Goal: Transaction & Acquisition: Obtain resource

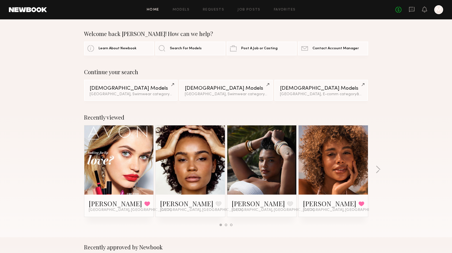
click at [438, 13] on div at bounding box center [438, 9] width 9 height 9
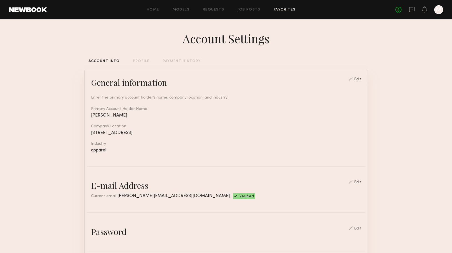
click at [274, 9] on link "Favorites" at bounding box center [285, 10] width 22 height 4
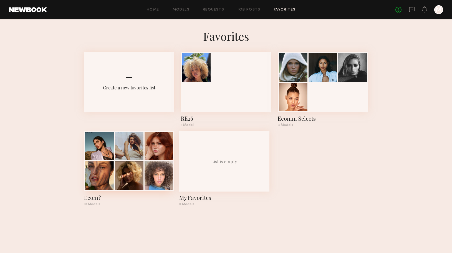
click at [134, 174] on div at bounding box center [129, 176] width 29 height 29
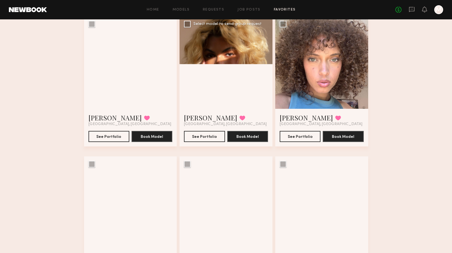
scroll to position [198, 0]
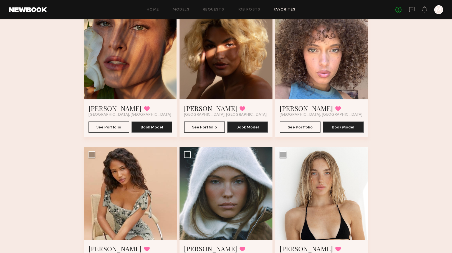
click at [313, 82] on div at bounding box center [321, 53] width 93 height 93
click at [301, 130] on button "See Portfolio" at bounding box center [299, 126] width 41 height 11
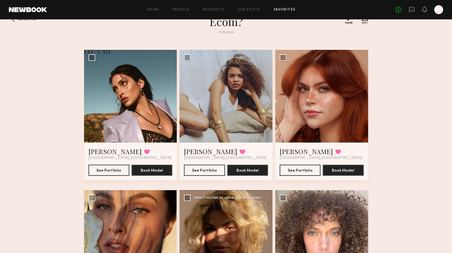
scroll to position [0, 0]
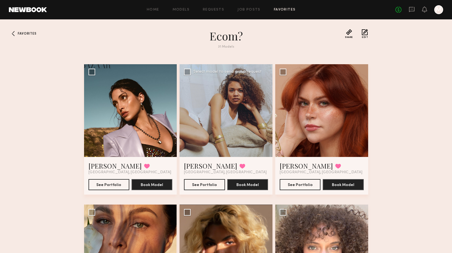
click at [237, 129] on div at bounding box center [225, 110] width 93 height 93
click at [211, 187] on button "See Portfolio" at bounding box center [204, 184] width 41 height 11
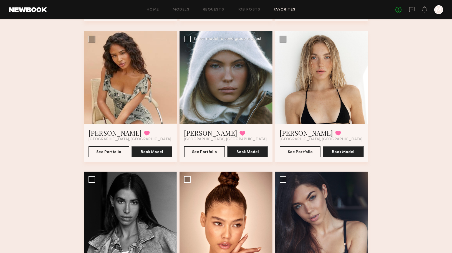
scroll to position [319, 0]
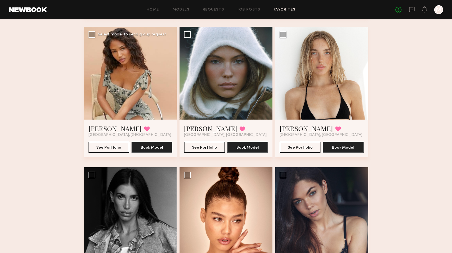
click at [156, 85] on div at bounding box center [130, 73] width 93 height 93
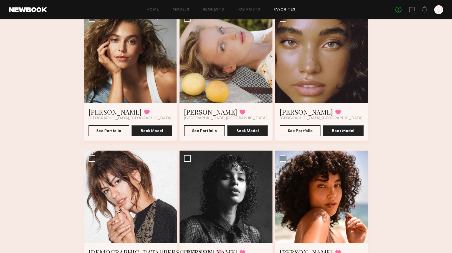
scroll to position [604, 0]
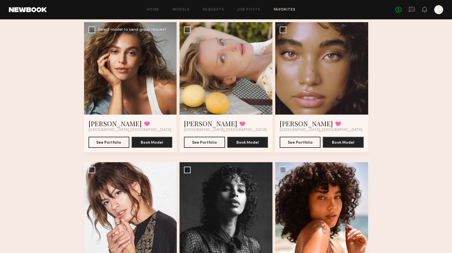
click at [129, 96] on div at bounding box center [130, 68] width 93 height 93
click at [113, 144] on button "See Portfolio" at bounding box center [108, 142] width 41 height 11
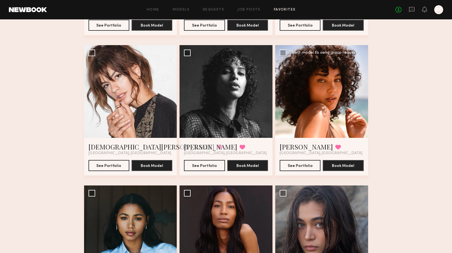
click at [324, 99] on div at bounding box center [321, 91] width 93 height 93
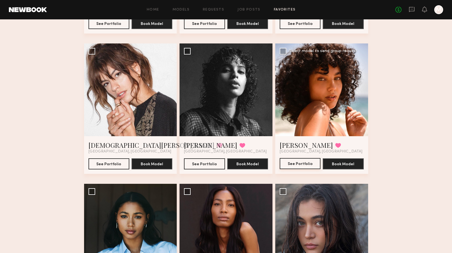
click at [307, 166] on button "See Portfolio" at bounding box center [299, 163] width 41 height 11
click at [232, 111] on div at bounding box center [225, 90] width 93 height 93
click at [215, 162] on button "See Portfolio" at bounding box center [204, 163] width 41 height 11
click at [214, 100] on div at bounding box center [225, 90] width 93 height 93
click at [212, 165] on button "See Portfolio" at bounding box center [204, 163] width 41 height 11
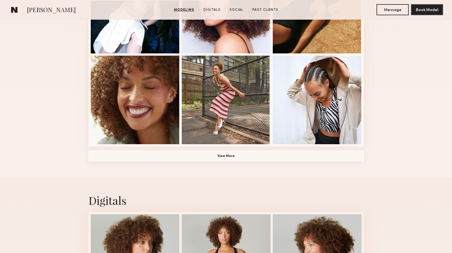
scroll to position [404, 0]
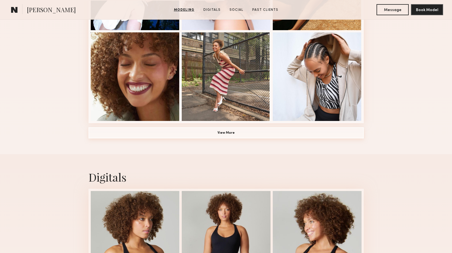
click at [236, 134] on button "View More" at bounding box center [225, 133] width 275 height 11
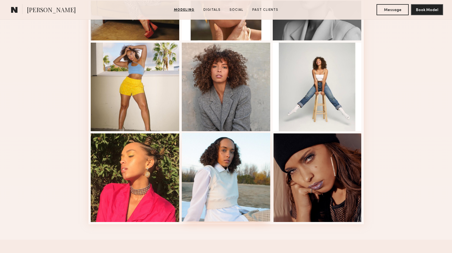
scroll to position [664, 0]
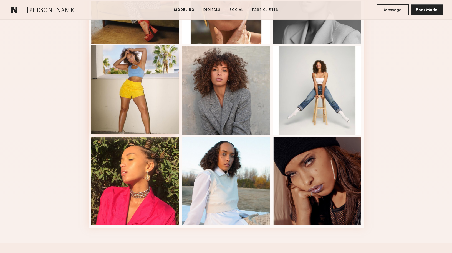
click at [158, 106] on div at bounding box center [135, 89] width 89 height 89
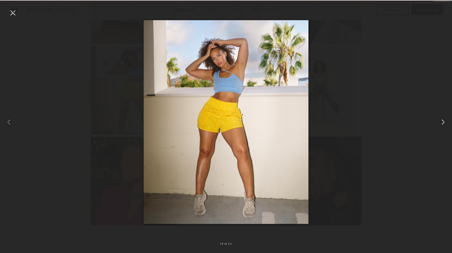
click at [441, 122] on common-icon at bounding box center [442, 122] width 9 height 9
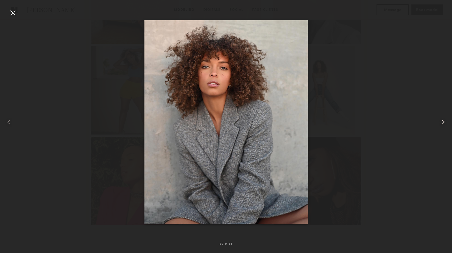
click at [441, 122] on common-icon at bounding box center [442, 122] width 9 height 9
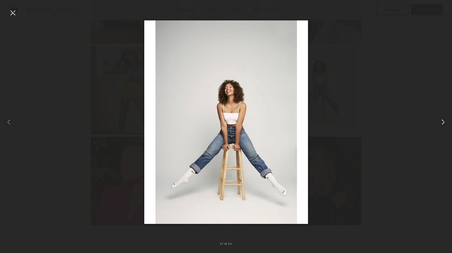
click at [441, 122] on common-icon at bounding box center [442, 122] width 9 height 9
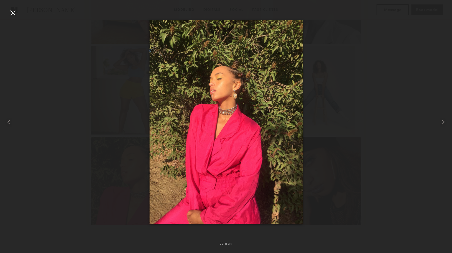
click at [13, 14] on div at bounding box center [12, 12] width 9 height 9
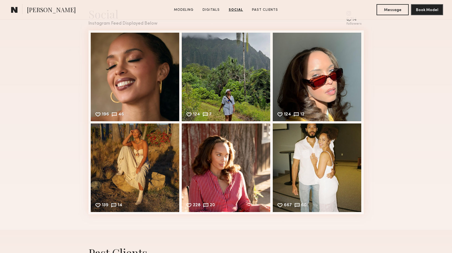
scroll to position [1152, 0]
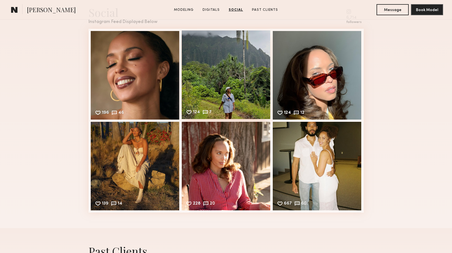
click at [243, 105] on div "124 7 Likes & comments displayed to show model’s engagement" at bounding box center [226, 75] width 89 height 89
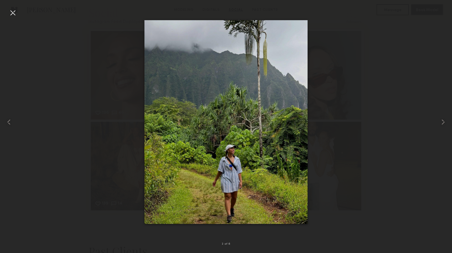
click at [336, 124] on div at bounding box center [226, 122] width 452 height 227
click at [441, 121] on common-icon at bounding box center [442, 122] width 9 height 9
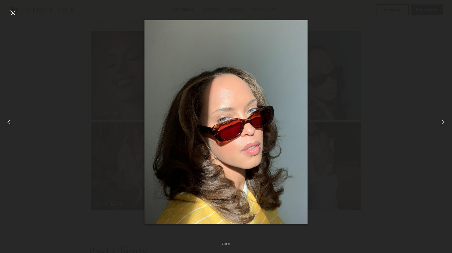
click at [441, 121] on common-icon at bounding box center [442, 122] width 9 height 9
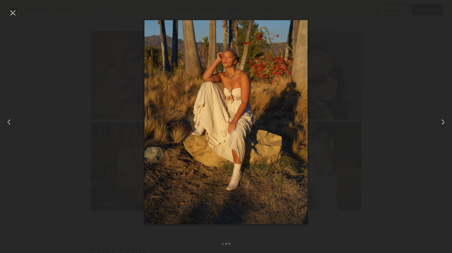
click at [441, 121] on common-icon at bounding box center [442, 122] width 9 height 9
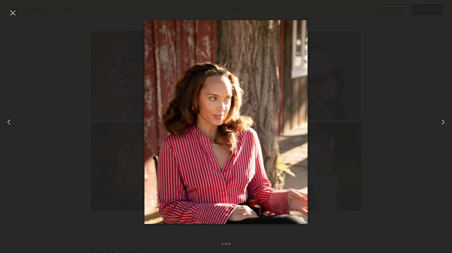
click at [441, 121] on common-icon at bounding box center [442, 122] width 9 height 9
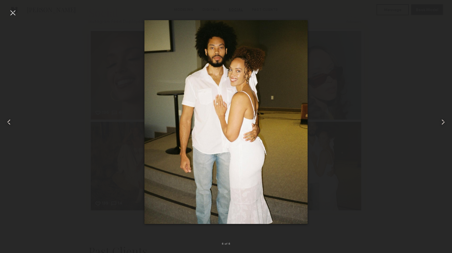
click at [441, 121] on common-icon at bounding box center [442, 122] width 9 height 9
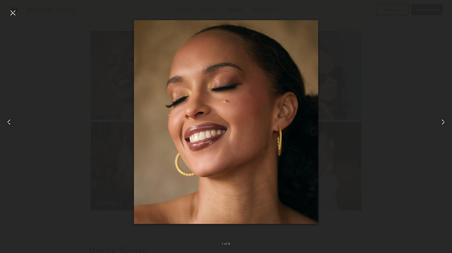
click at [441, 121] on common-icon at bounding box center [442, 122] width 9 height 9
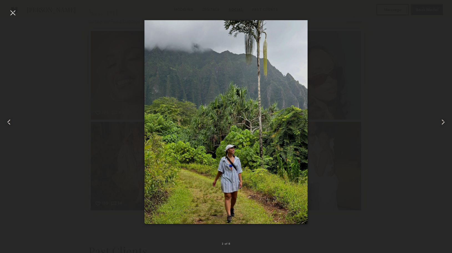
click at [441, 121] on common-icon at bounding box center [442, 122] width 9 height 9
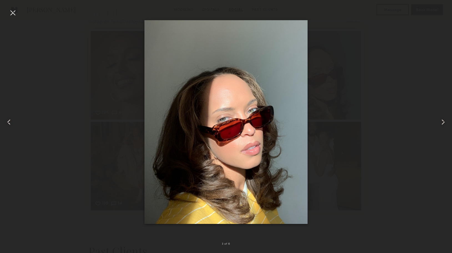
click at [441, 121] on common-icon at bounding box center [442, 122] width 9 height 9
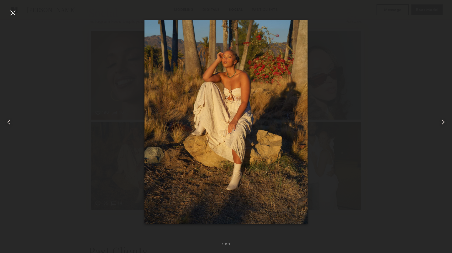
click at [441, 121] on common-icon at bounding box center [442, 122] width 9 height 9
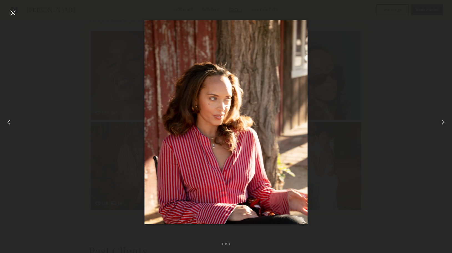
click at [10, 15] on div at bounding box center [12, 12] width 9 height 9
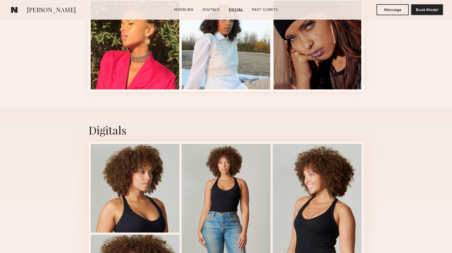
scroll to position [789, 0]
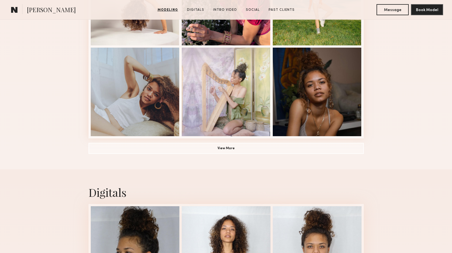
scroll to position [391, 0]
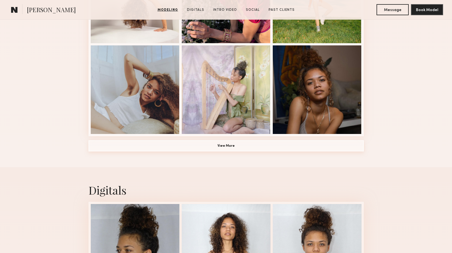
click at [232, 145] on button "View More" at bounding box center [225, 146] width 275 height 11
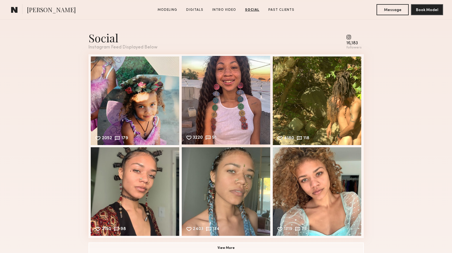
scroll to position [1254, 0]
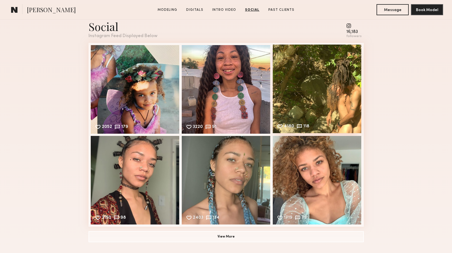
click at [302, 108] on div "4180 118 Likes & comments displayed to show model’s engagement" at bounding box center [317, 89] width 89 height 89
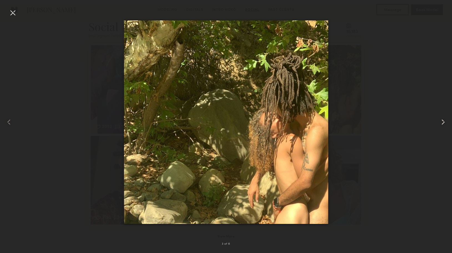
click at [441, 121] on common-icon at bounding box center [442, 122] width 9 height 9
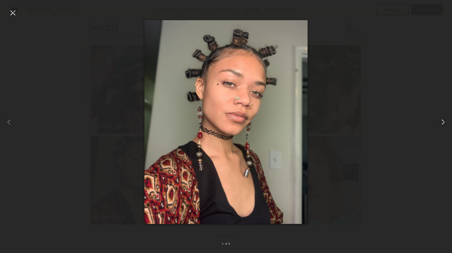
click at [441, 121] on common-icon at bounding box center [442, 122] width 9 height 9
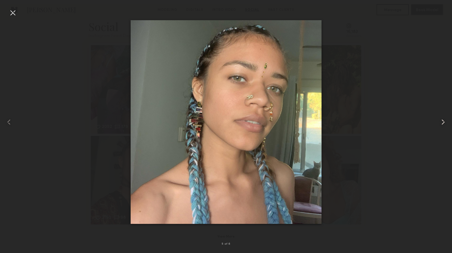
click at [441, 121] on common-icon at bounding box center [442, 122] width 9 height 9
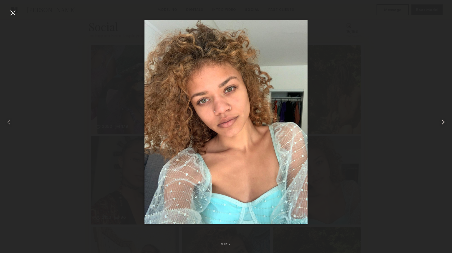
click at [441, 121] on common-icon at bounding box center [442, 122] width 9 height 9
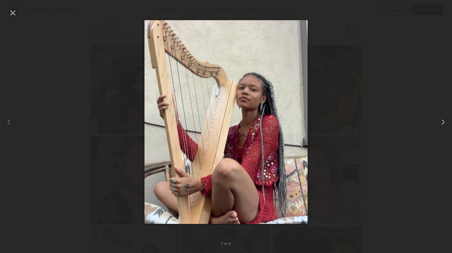
click at [441, 121] on common-icon at bounding box center [442, 122] width 9 height 9
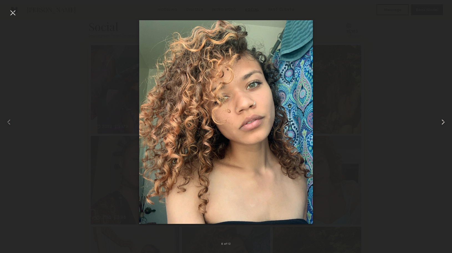
click at [441, 121] on common-icon at bounding box center [442, 122] width 9 height 9
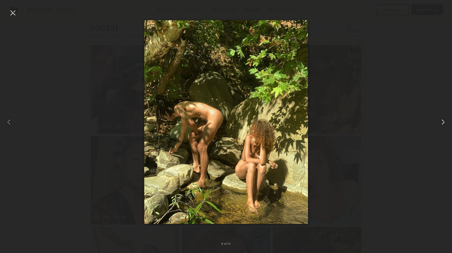
click at [441, 121] on common-icon at bounding box center [442, 122] width 9 height 9
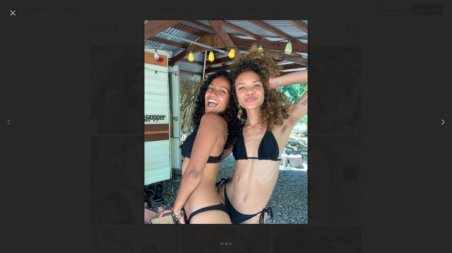
click at [441, 121] on common-icon at bounding box center [442, 122] width 9 height 9
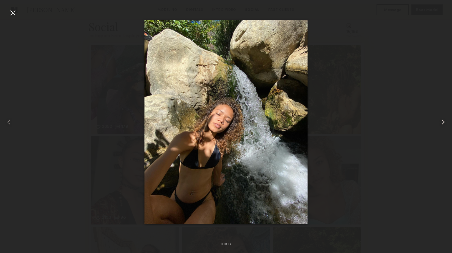
click at [441, 121] on common-icon at bounding box center [442, 122] width 9 height 9
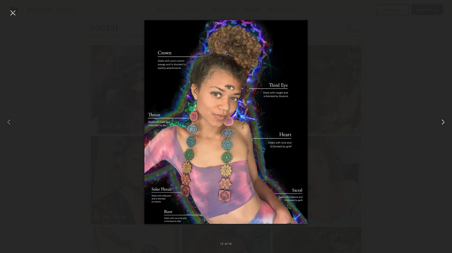
click at [441, 121] on common-icon at bounding box center [442, 122] width 9 height 9
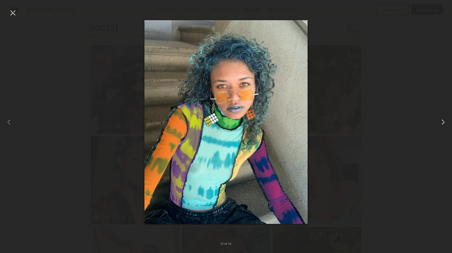
click at [441, 121] on common-icon at bounding box center [442, 122] width 9 height 9
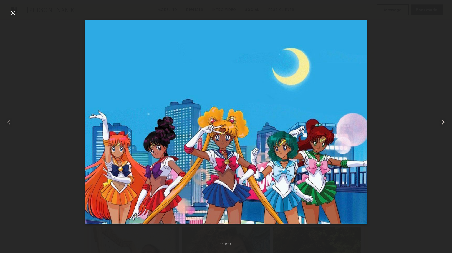
click at [441, 121] on common-icon at bounding box center [442, 122] width 9 height 9
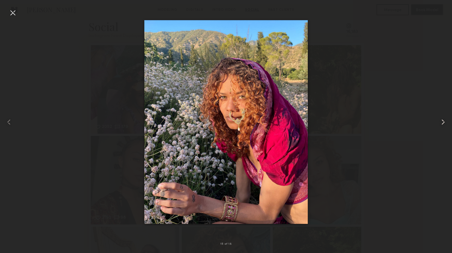
click at [441, 121] on common-icon at bounding box center [442, 122] width 9 height 9
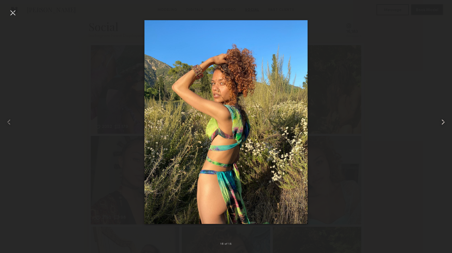
click at [441, 121] on common-icon at bounding box center [442, 122] width 9 height 9
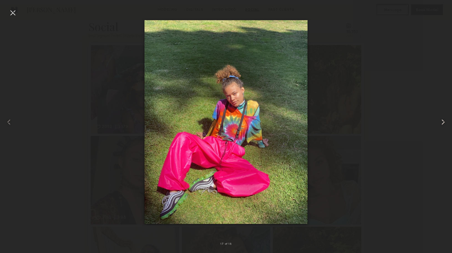
click at [441, 121] on common-icon at bounding box center [442, 122] width 9 height 9
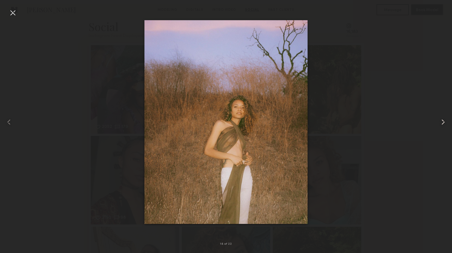
click at [441, 121] on common-icon at bounding box center [442, 122] width 9 height 9
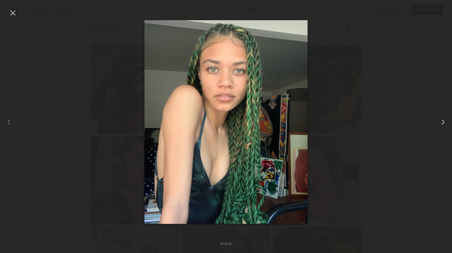
click at [441, 121] on common-icon at bounding box center [442, 122] width 9 height 9
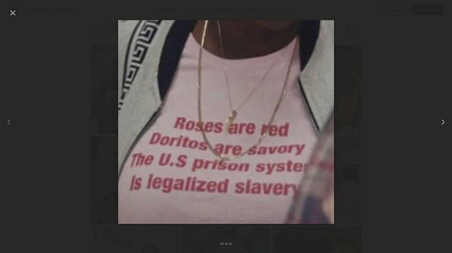
click at [441, 121] on common-icon at bounding box center [442, 122] width 9 height 9
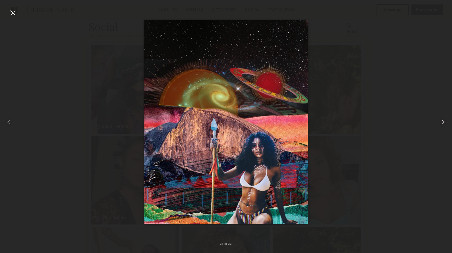
click at [441, 121] on common-icon at bounding box center [442, 122] width 9 height 9
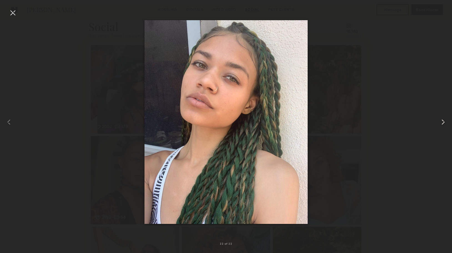
click at [441, 121] on common-icon at bounding box center [442, 122] width 9 height 9
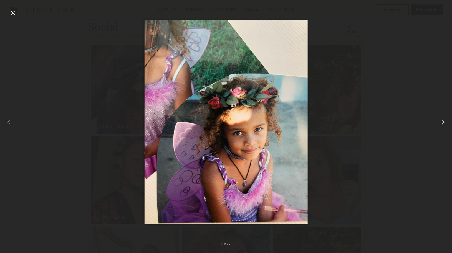
click at [441, 121] on common-icon at bounding box center [442, 122] width 9 height 9
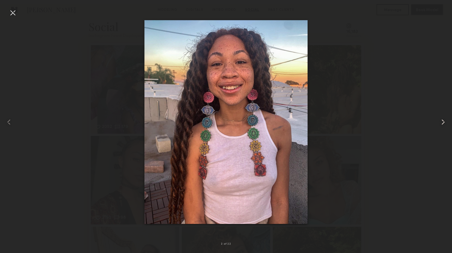
click at [441, 121] on common-icon at bounding box center [442, 122] width 9 height 9
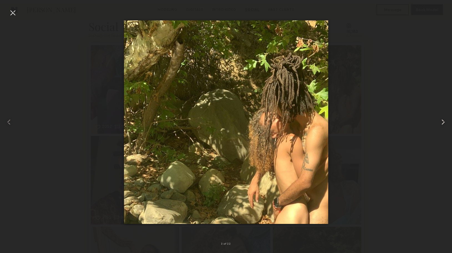
click at [441, 121] on common-icon at bounding box center [442, 122] width 9 height 9
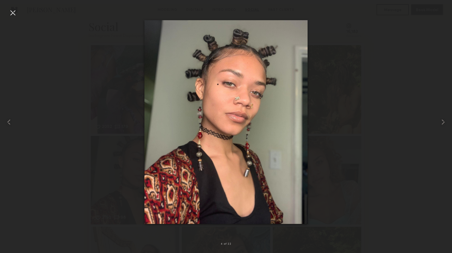
click at [14, 15] on div at bounding box center [12, 12] width 9 height 9
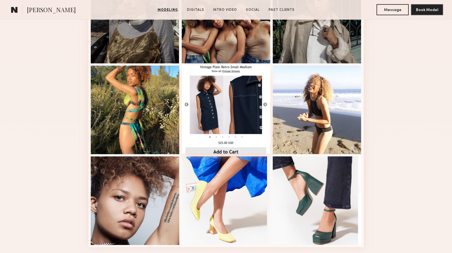
scroll to position [555, 0]
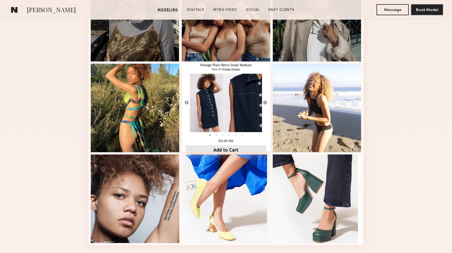
click at [245, 128] on div at bounding box center [226, 107] width 89 height 89
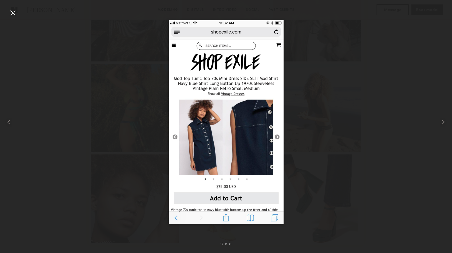
scroll to position [555, 0]
click at [337, 123] on div at bounding box center [226, 122] width 452 height 227
click at [9, 14] on div at bounding box center [12, 12] width 9 height 9
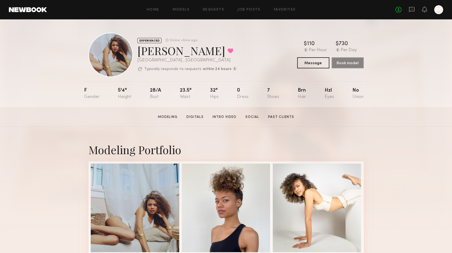
scroll to position [0, 0]
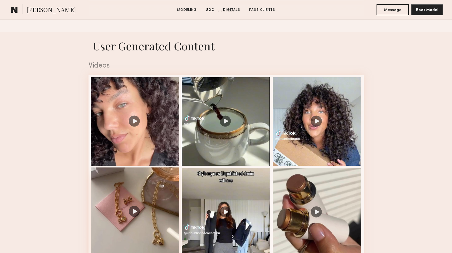
scroll to position [523, 0]
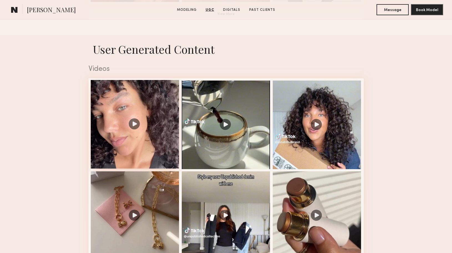
click at [153, 143] on div at bounding box center [135, 124] width 89 height 89
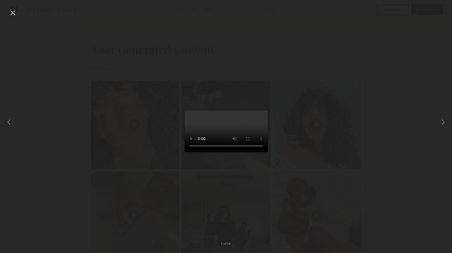
drag, startPoint x: 209, startPoint y: 227, endPoint x: 232, endPoint y: 227, distance: 22.8
click at [232, 152] on video at bounding box center [225, 132] width 83 height 42
click at [349, 52] on div at bounding box center [226, 122] width 452 height 227
click at [12, 11] on div at bounding box center [12, 12] width 9 height 9
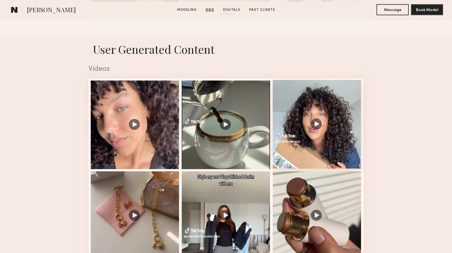
click at [299, 118] on div at bounding box center [317, 124] width 89 height 89
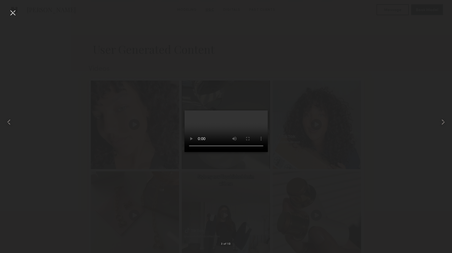
click at [254, 152] on video at bounding box center [225, 132] width 83 height 42
click at [355, 103] on div at bounding box center [226, 122] width 452 height 227
click at [9, 11] on div at bounding box center [12, 12] width 9 height 9
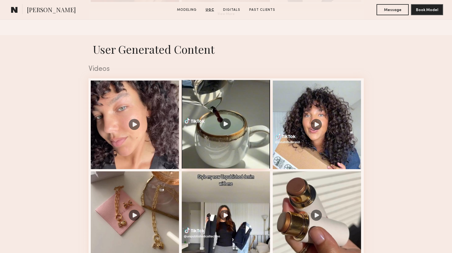
click at [234, 116] on div at bounding box center [226, 124] width 89 height 89
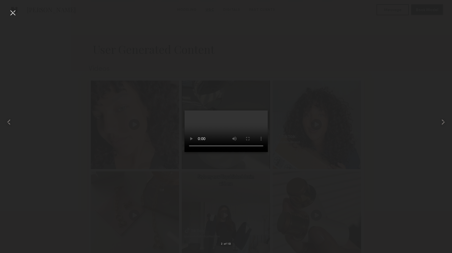
click at [213, 152] on video at bounding box center [225, 132] width 83 height 42
drag, startPoint x: 213, startPoint y: 227, endPoint x: 204, endPoint y: 227, distance: 8.3
click at [204, 152] on video at bounding box center [225, 132] width 83 height 42
click at [12, 13] on div at bounding box center [12, 12] width 9 height 9
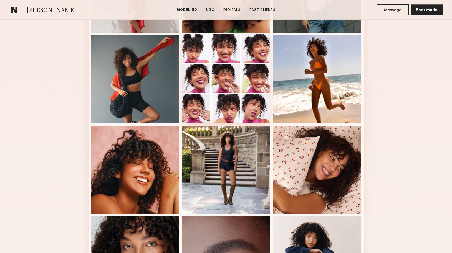
scroll to position [229, 0]
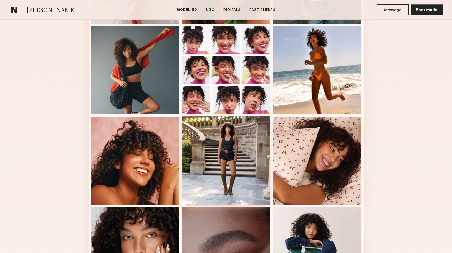
click at [227, 142] on div at bounding box center [226, 160] width 89 height 89
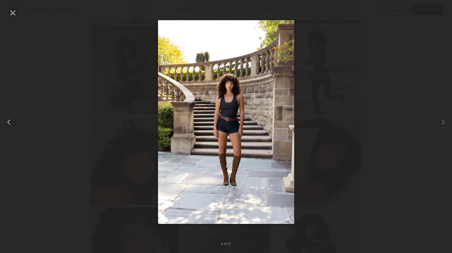
click at [17, 12] on div at bounding box center [9, 122] width 18 height 227
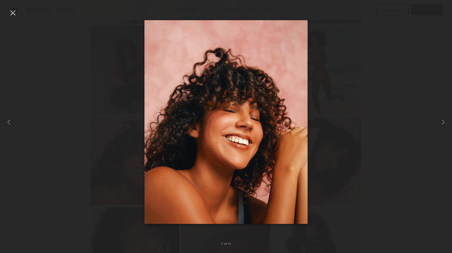
click at [13, 12] on div at bounding box center [12, 12] width 9 height 9
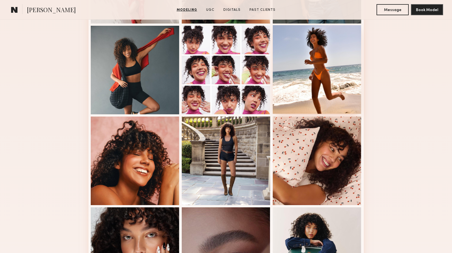
click at [317, 54] on div at bounding box center [317, 69] width 89 height 89
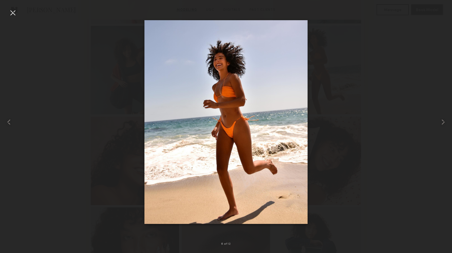
click at [11, 14] on div at bounding box center [12, 12] width 9 height 9
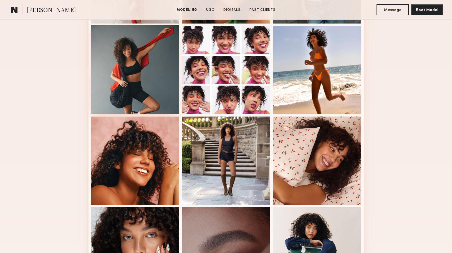
click at [136, 94] on div at bounding box center [135, 69] width 89 height 89
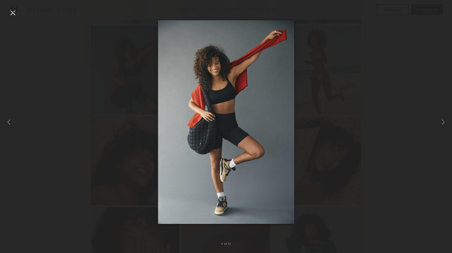
click at [13, 14] on div at bounding box center [12, 12] width 9 height 9
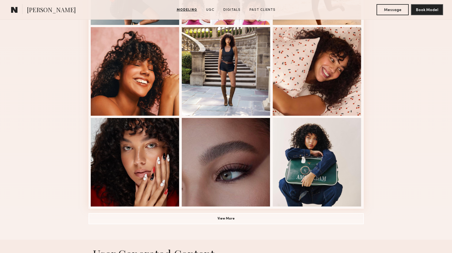
scroll to position [364, 0]
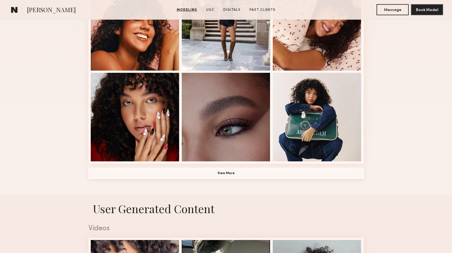
click at [221, 177] on button "View More" at bounding box center [225, 173] width 275 height 11
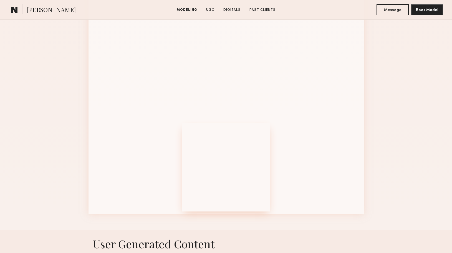
scroll to position [677, 0]
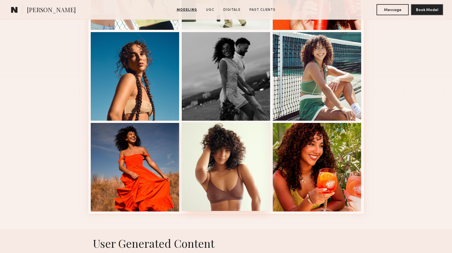
click at [222, 167] on div at bounding box center [226, 167] width 89 height 89
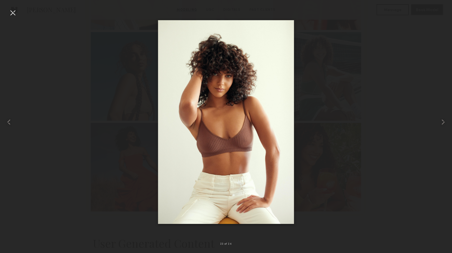
click at [11, 12] on div at bounding box center [12, 12] width 9 height 9
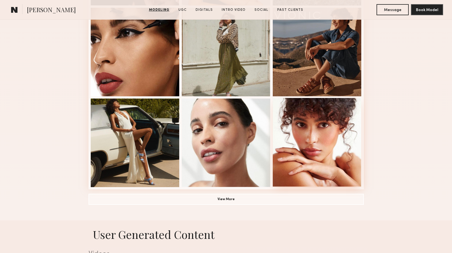
scroll to position [345, 0]
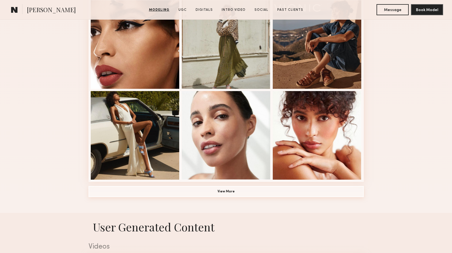
click at [279, 190] on button "View More" at bounding box center [225, 191] width 275 height 11
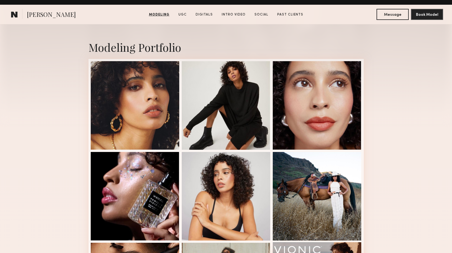
scroll to position [91, 0]
